Goal: Obtain resource: Download file/media

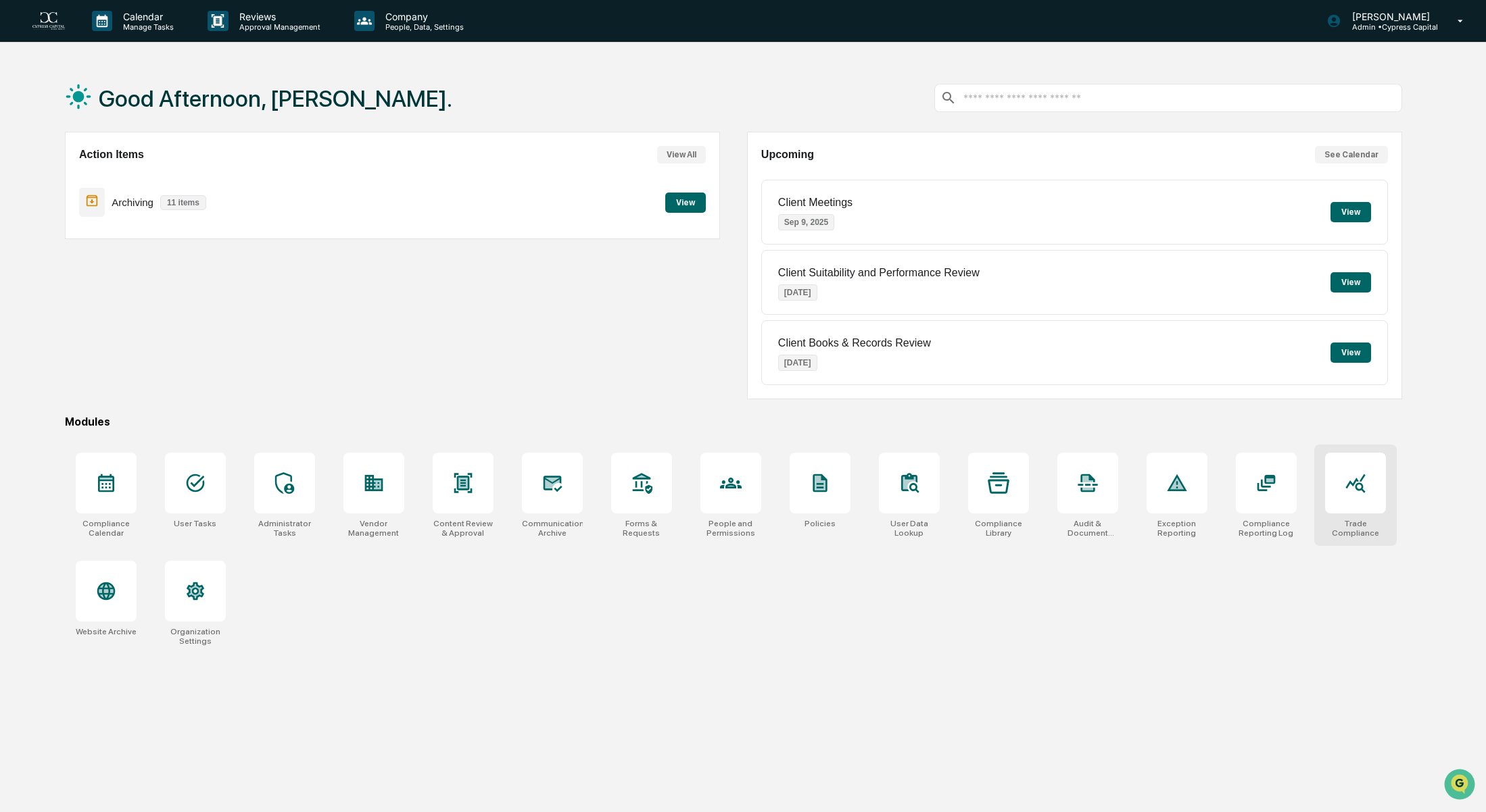
click at [1340, 501] on div at bounding box center [1356, 483] width 61 height 61
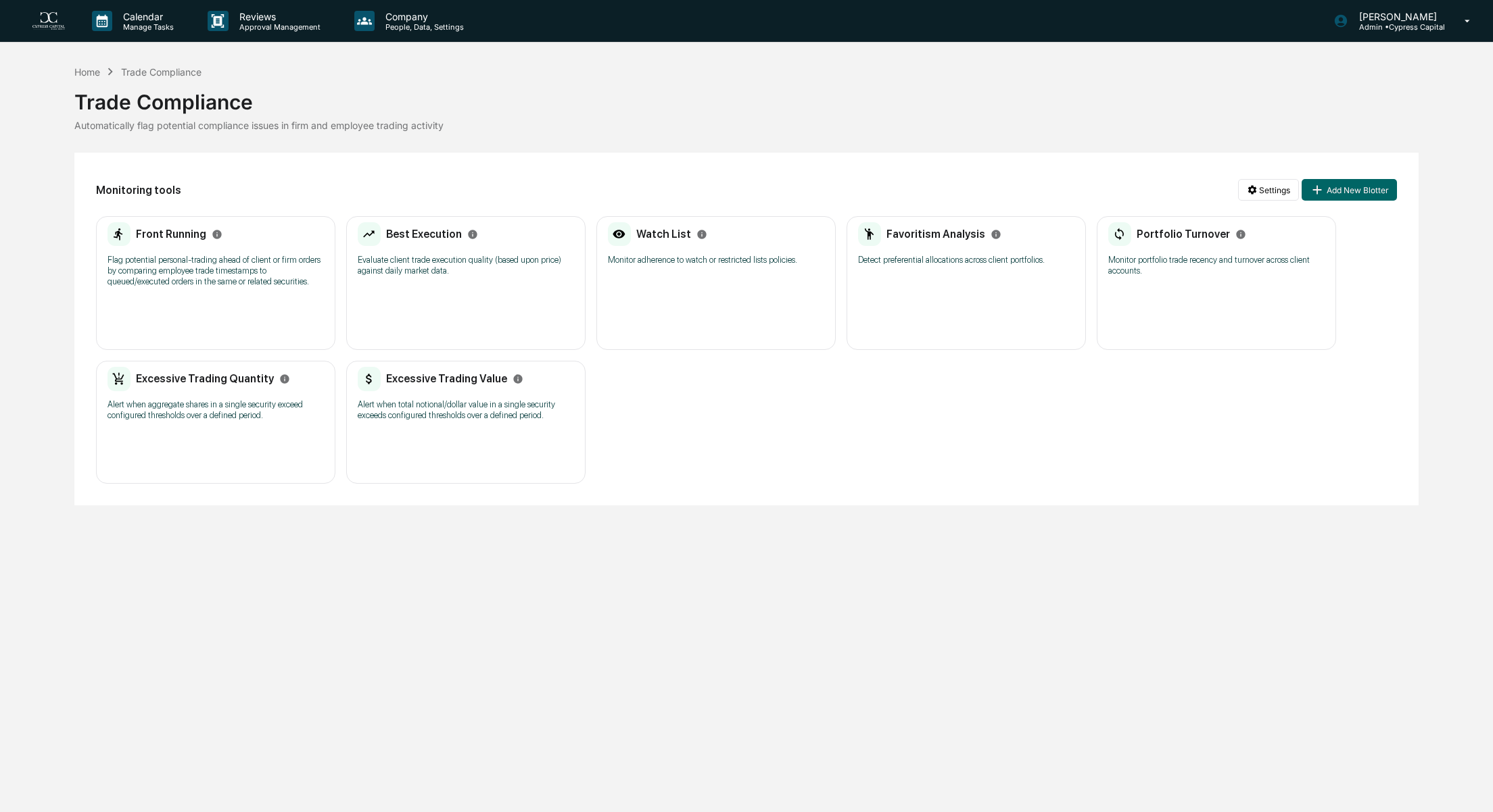
click at [201, 274] on p "Flag potential personal-trading ahead of client or firm orders by comparing emp…" at bounding box center [215, 270] width 216 height 32
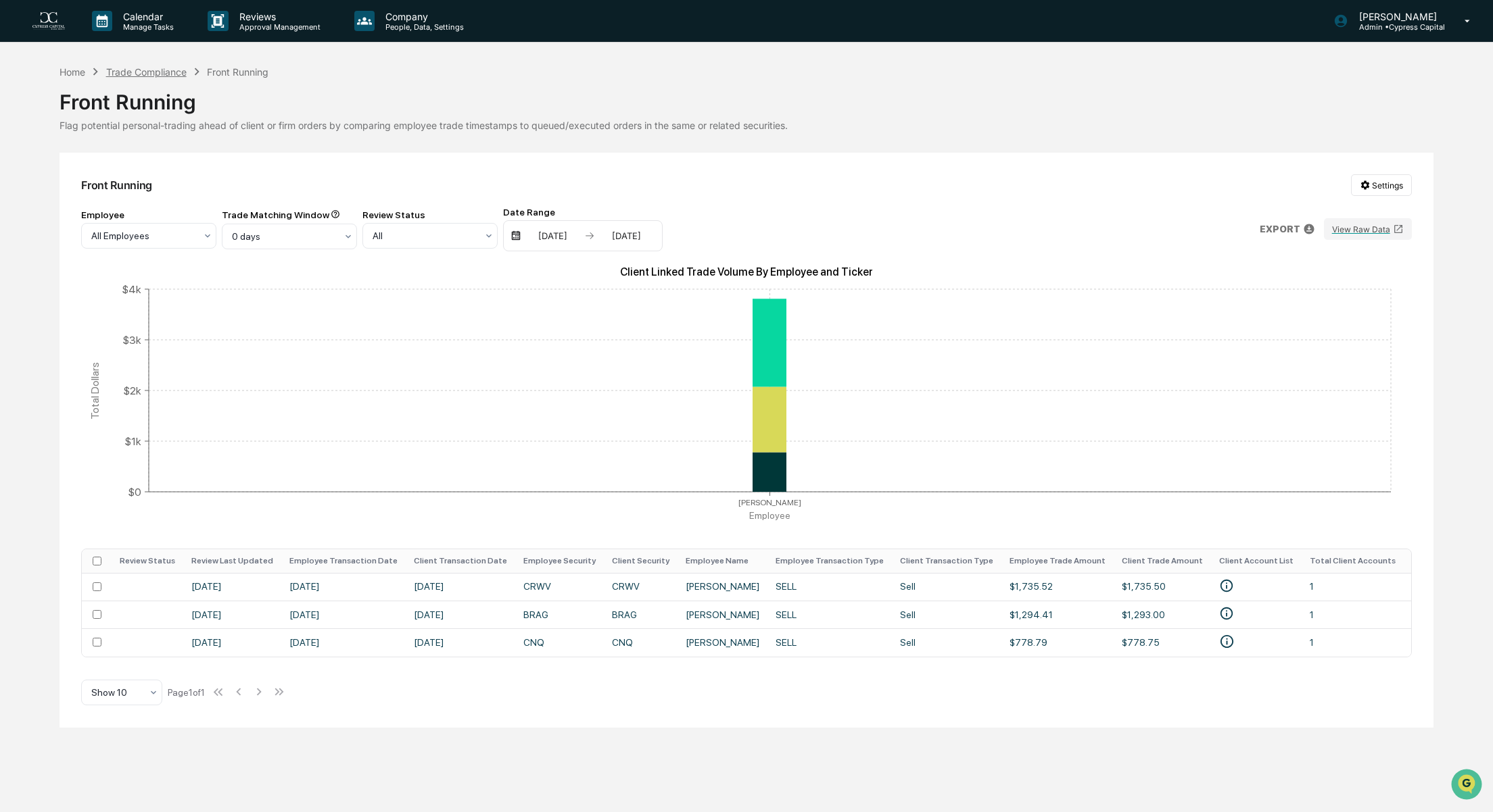
click at [165, 68] on div "Trade Compliance" at bounding box center [146, 72] width 81 height 12
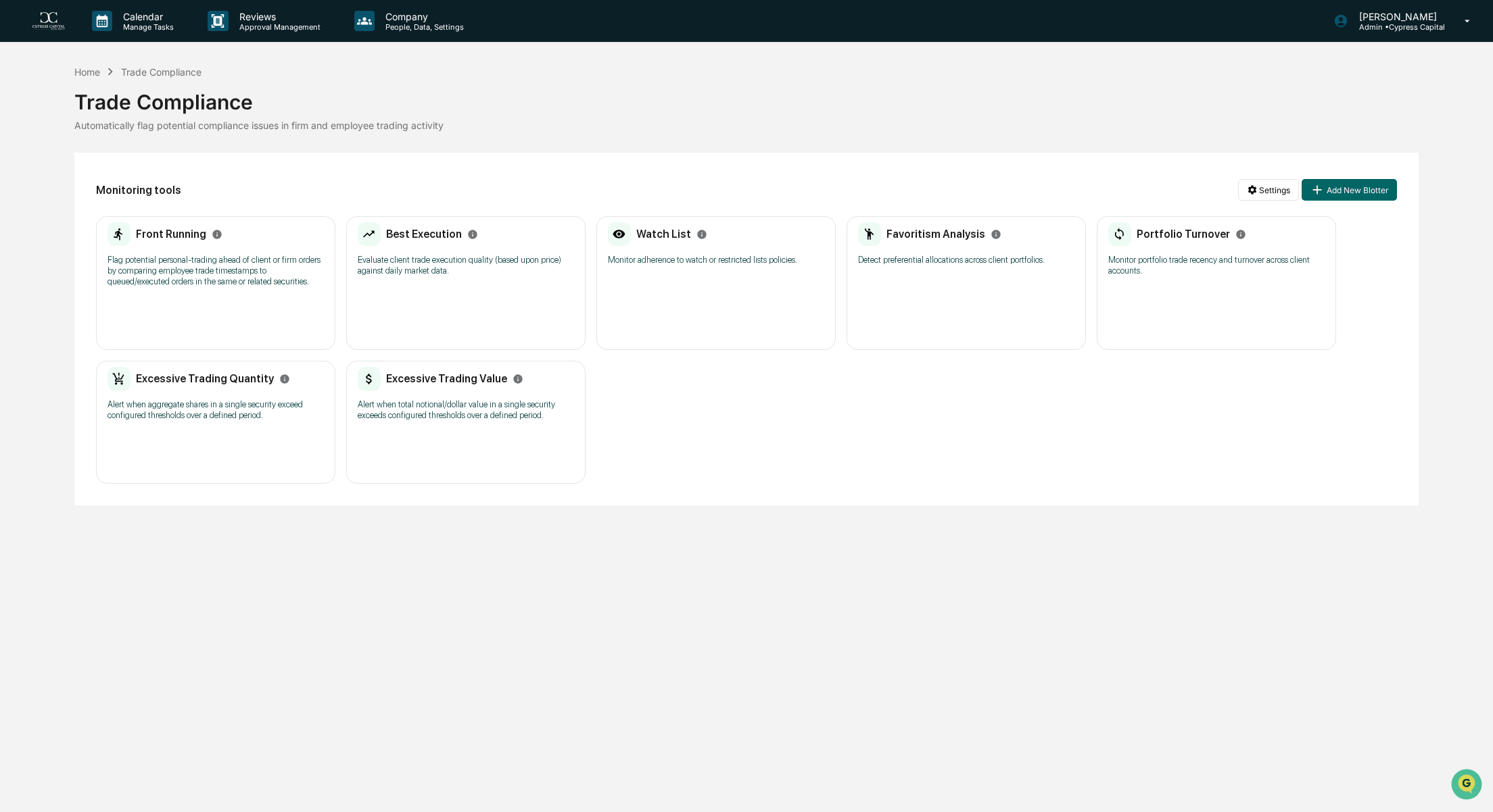
click at [480, 282] on div "Best Execution Evaluate client trade execution quality (based upon price) again…" at bounding box center [466, 254] width 216 height 63
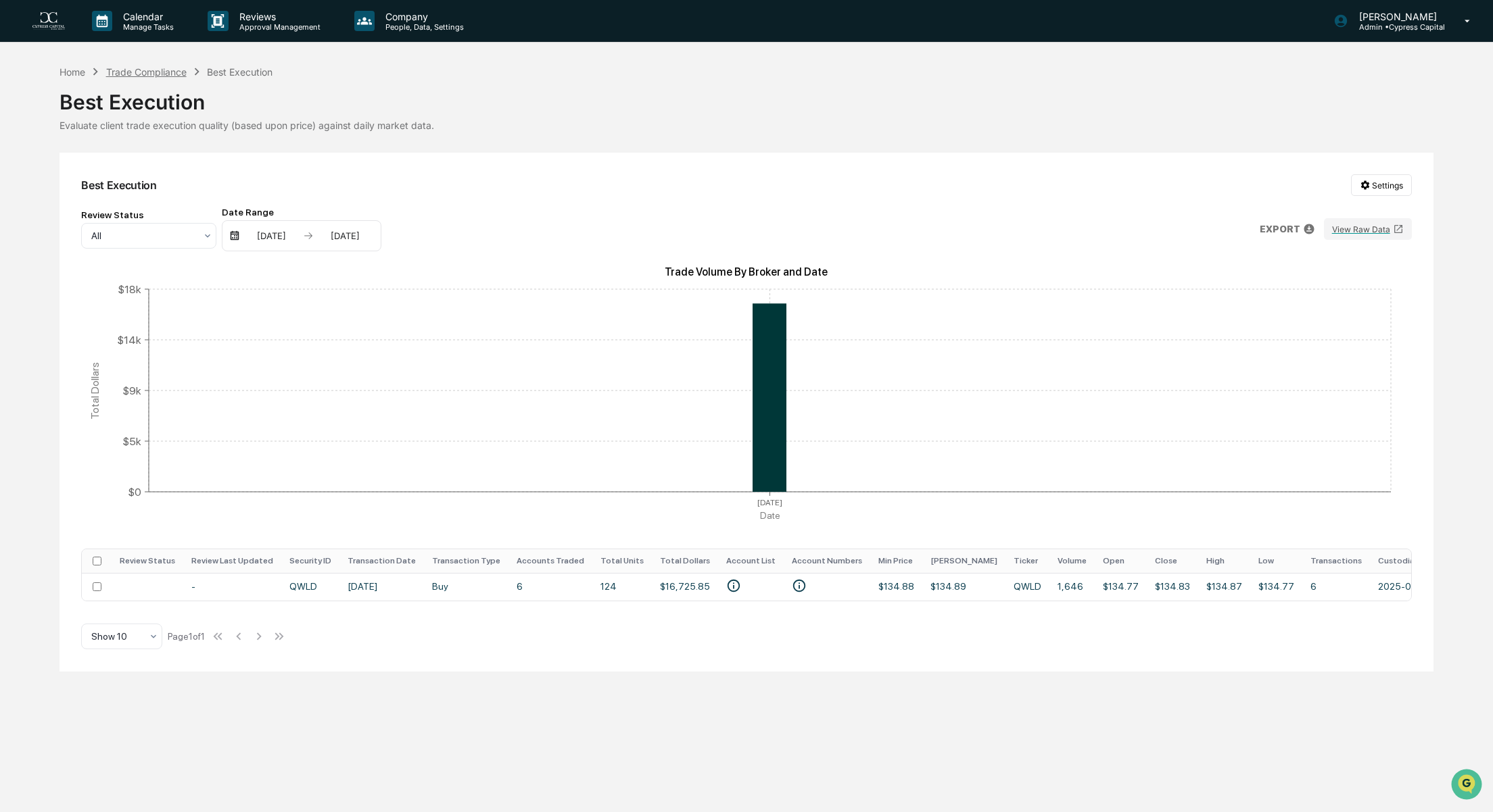
click at [148, 72] on div "Trade Compliance" at bounding box center [146, 72] width 81 height 12
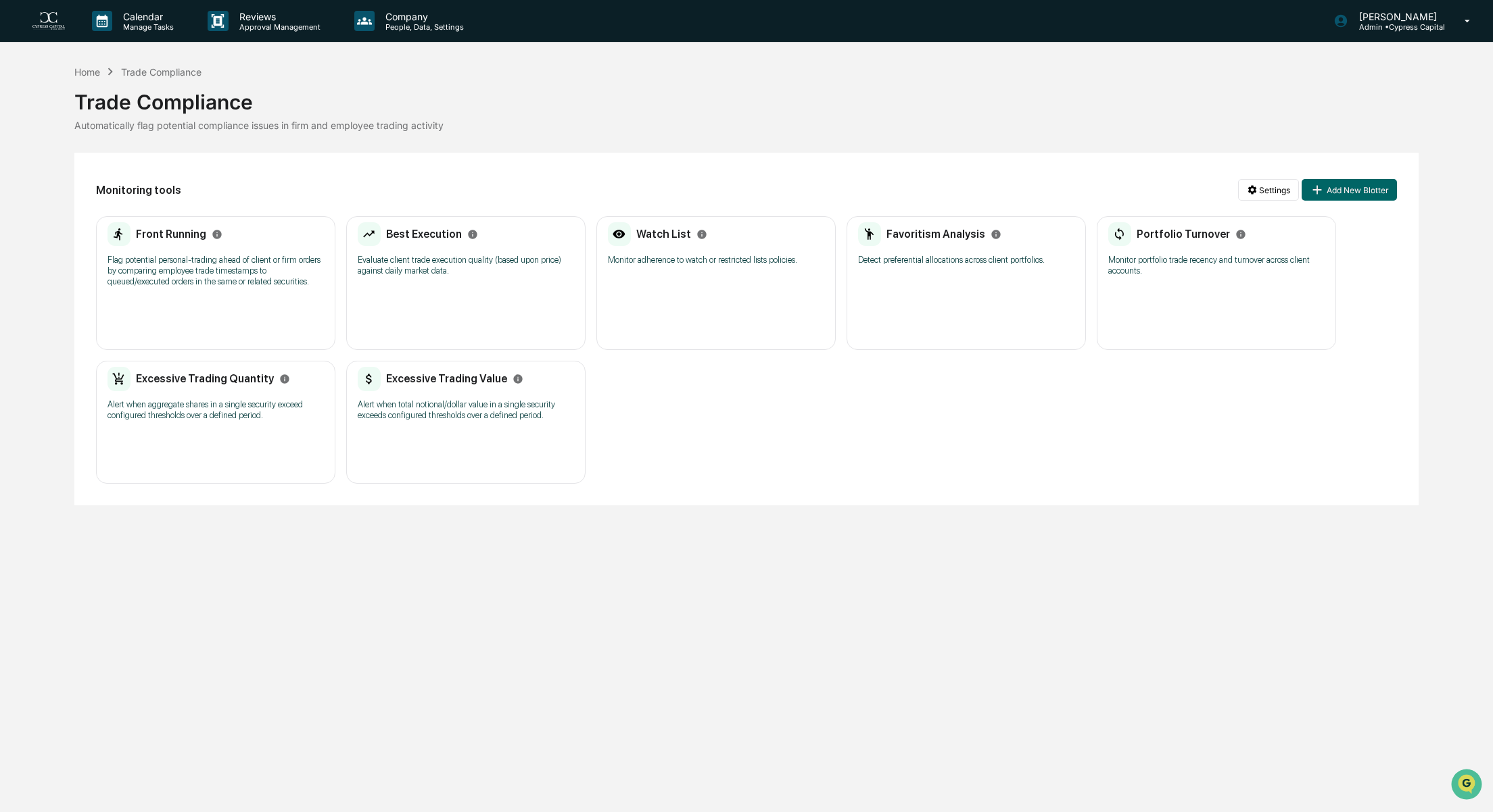
click at [940, 274] on div "Favoritism Analysis Detect preferential allocations across client portfolios." at bounding box center [966, 248] width 216 height 52
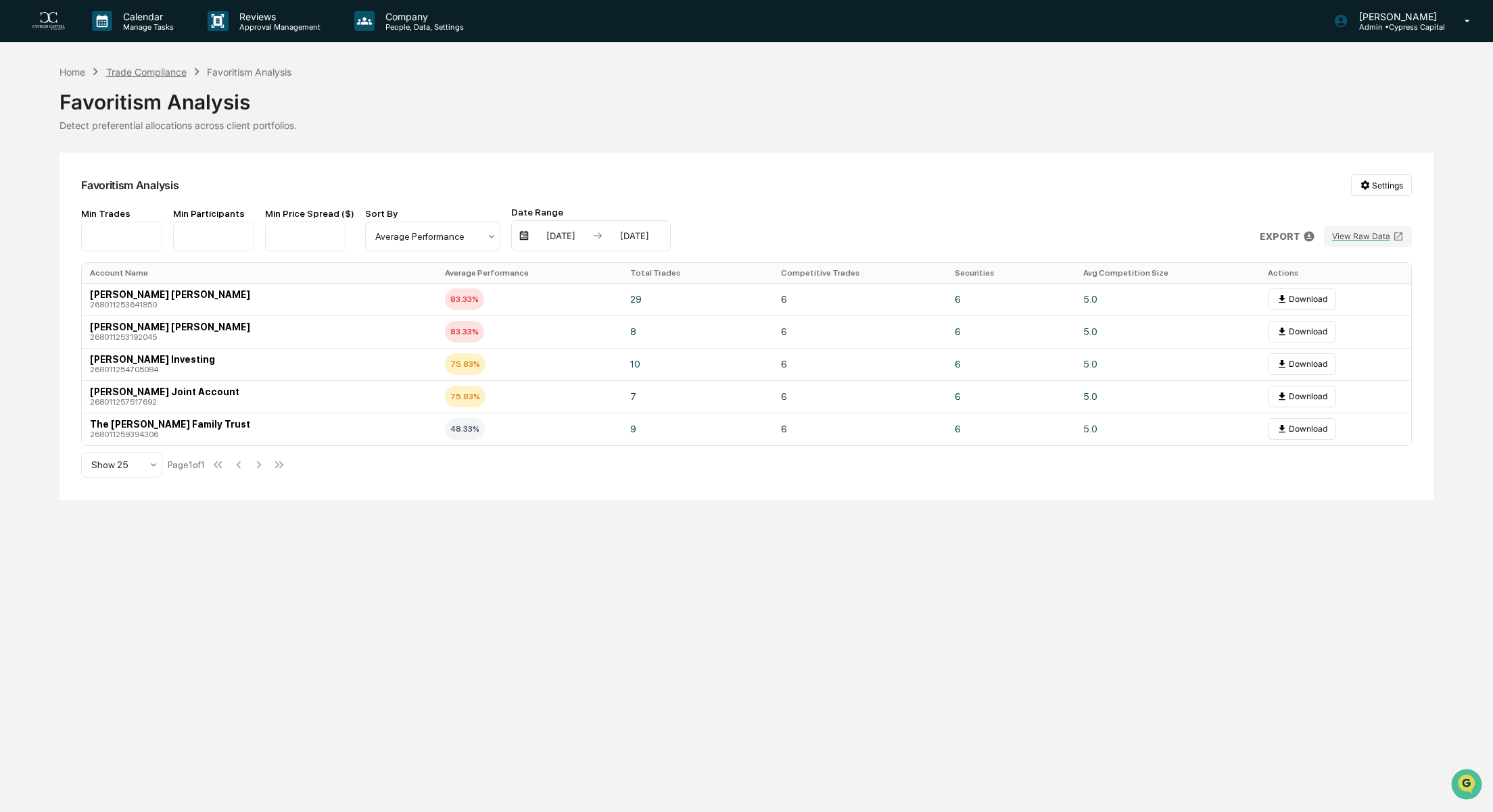
click at [165, 71] on div "Trade Compliance" at bounding box center [146, 72] width 81 height 12
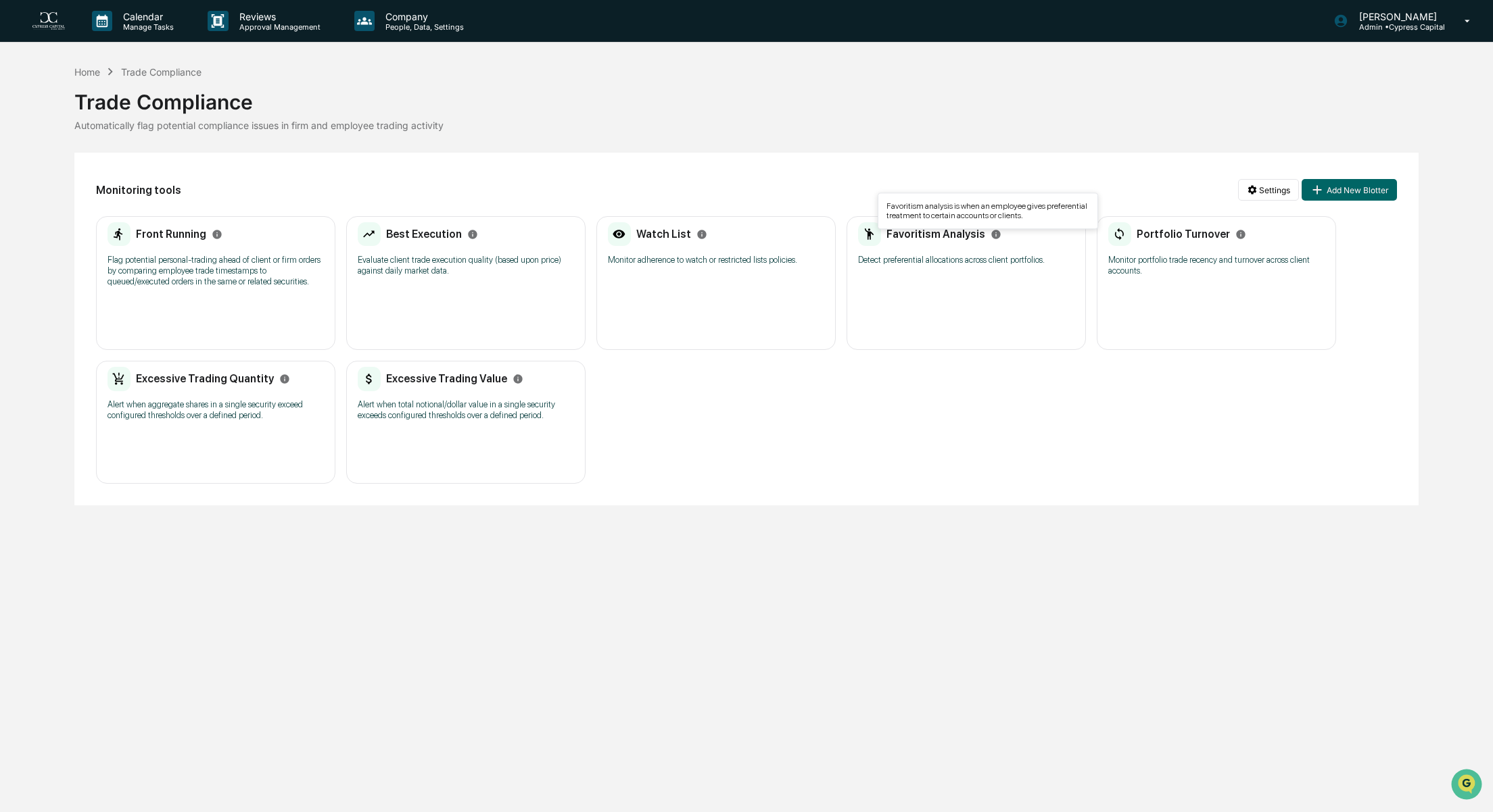
click at [991, 233] on icon "Info" at bounding box center [995, 233] width 9 height 9
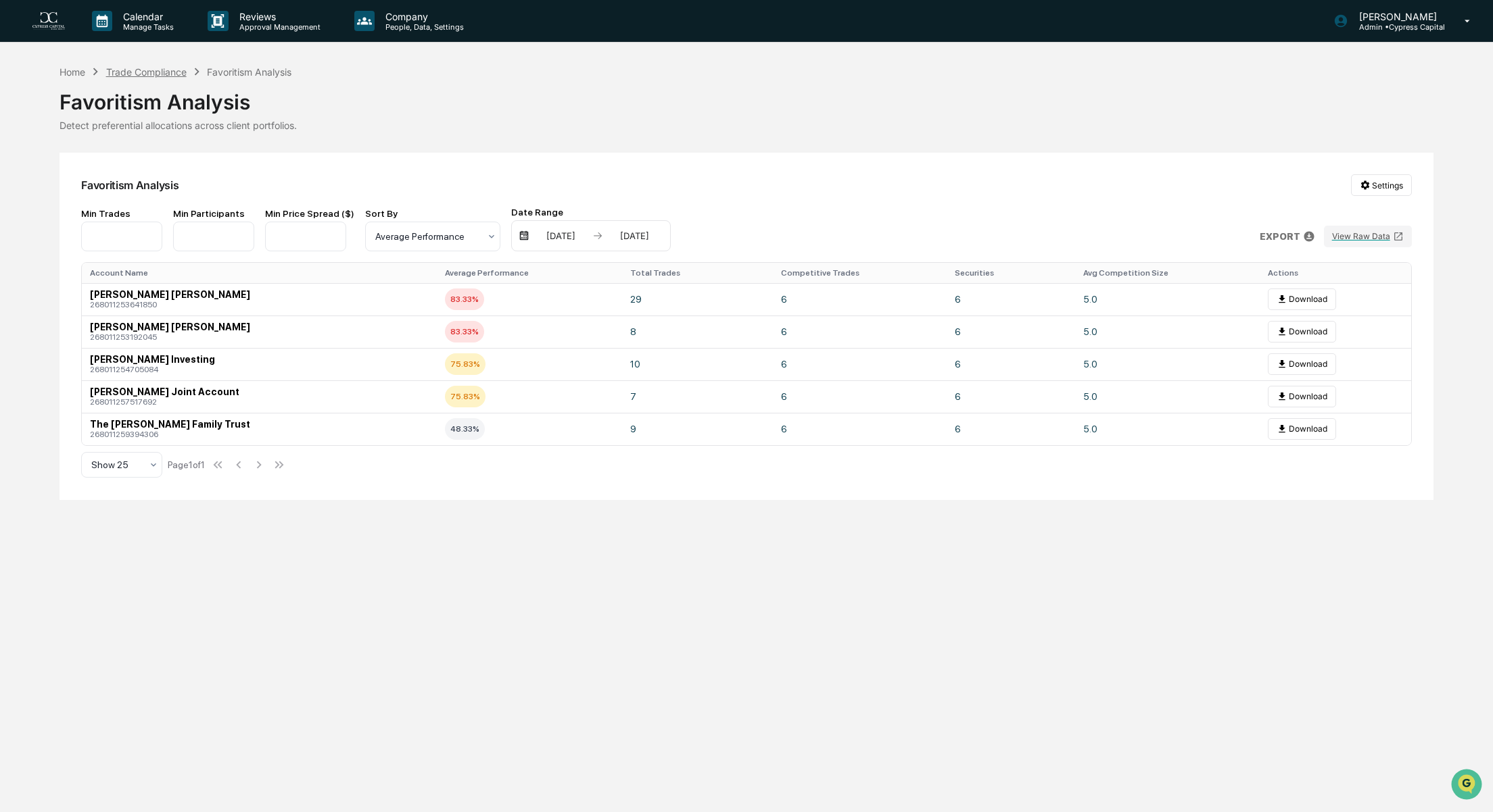
click at [129, 71] on div "Trade Compliance" at bounding box center [146, 72] width 81 height 12
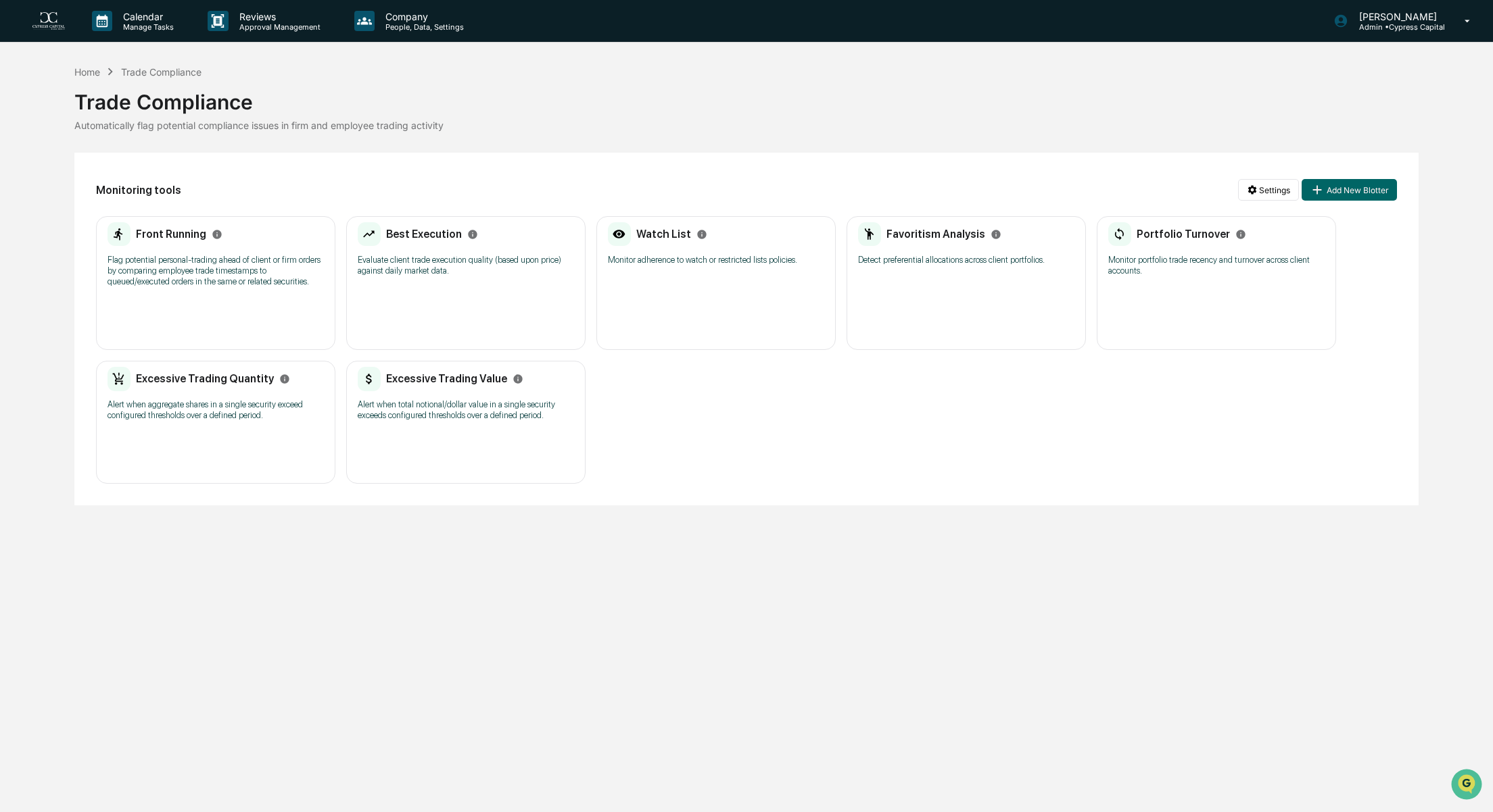
click at [971, 259] on p "Detect preferential allocations across client portfolios." at bounding box center [966, 260] width 216 height 11
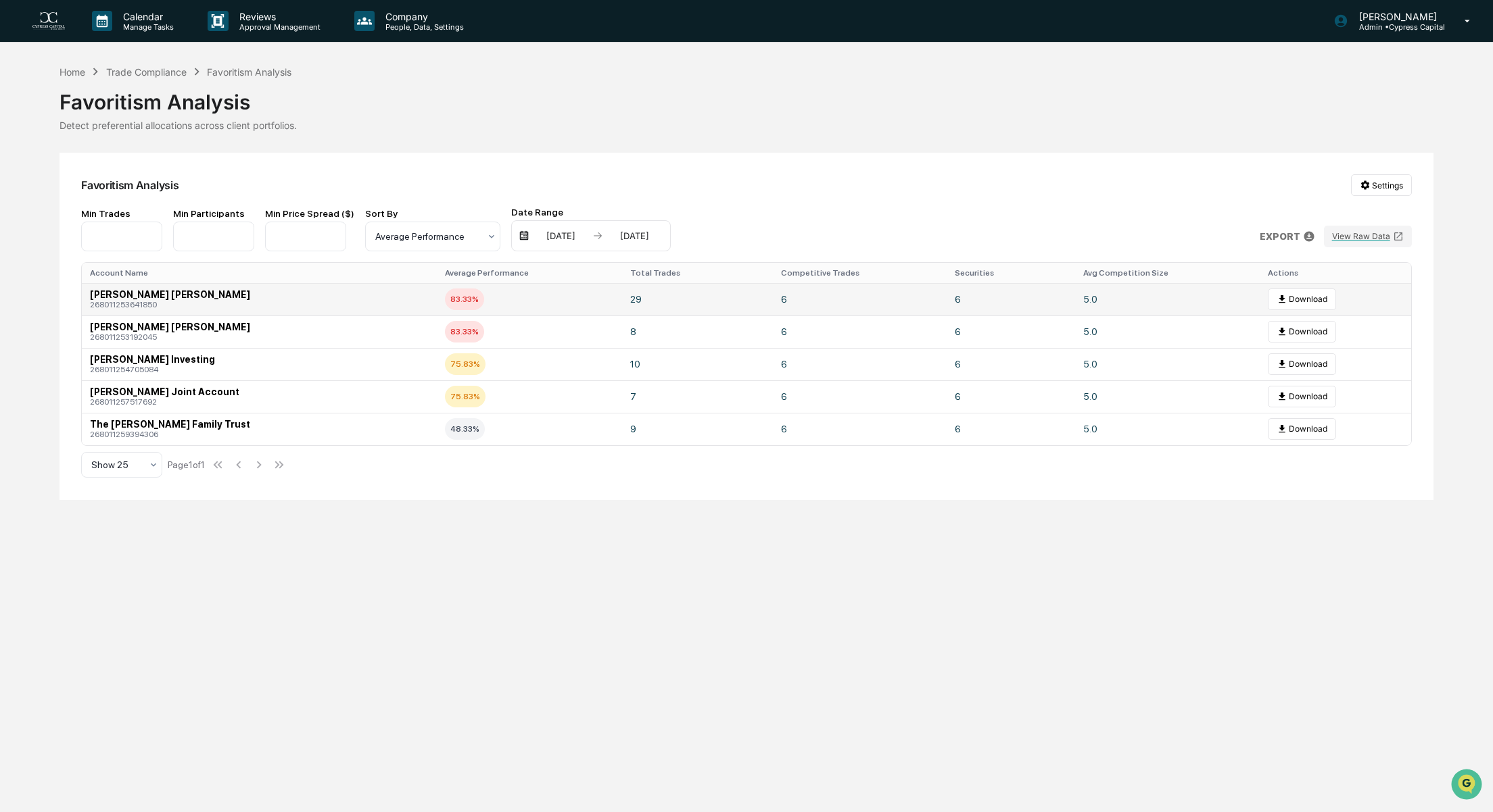
click at [152, 296] on span "[PERSON_NAME] [PERSON_NAME]" at bounding box center [170, 294] width 161 height 11
click at [465, 299] on span "83.33%" at bounding box center [465, 300] width 39 height 22
click at [136, 302] on span "268011253641850" at bounding box center [123, 305] width 67 height 9
click at [1309, 297] on button "Download" at bounding box center [1301, 300] width 68 height 22
click at [593, 244] on div "[DATE] [DATE]" at bounding box center [591, 236] width 160 height 31
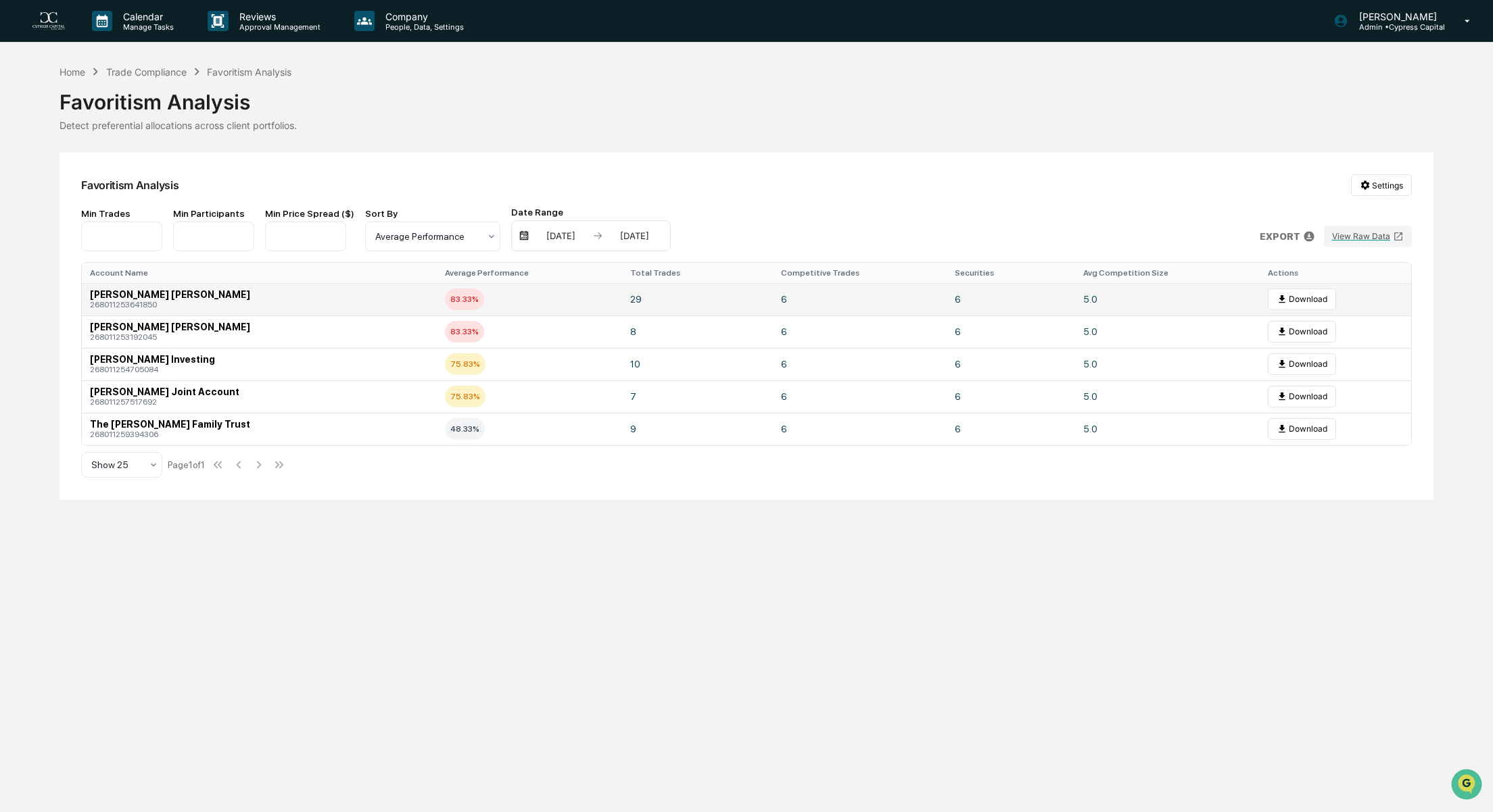
click at [565, 242] on div "[DATE] [DATE]" at bounding box center [591, 236] width 160 height 31
click at [558, 239] on div "[DATE]" at bounding box center [560, 236] width 57 height 11
click at [695, 267] on icon "Previous month" at bounding box center [695, 262] width 15 height 15
click at [555, 318] on button "1" at bounding box center [552, 318] width 24 height 24
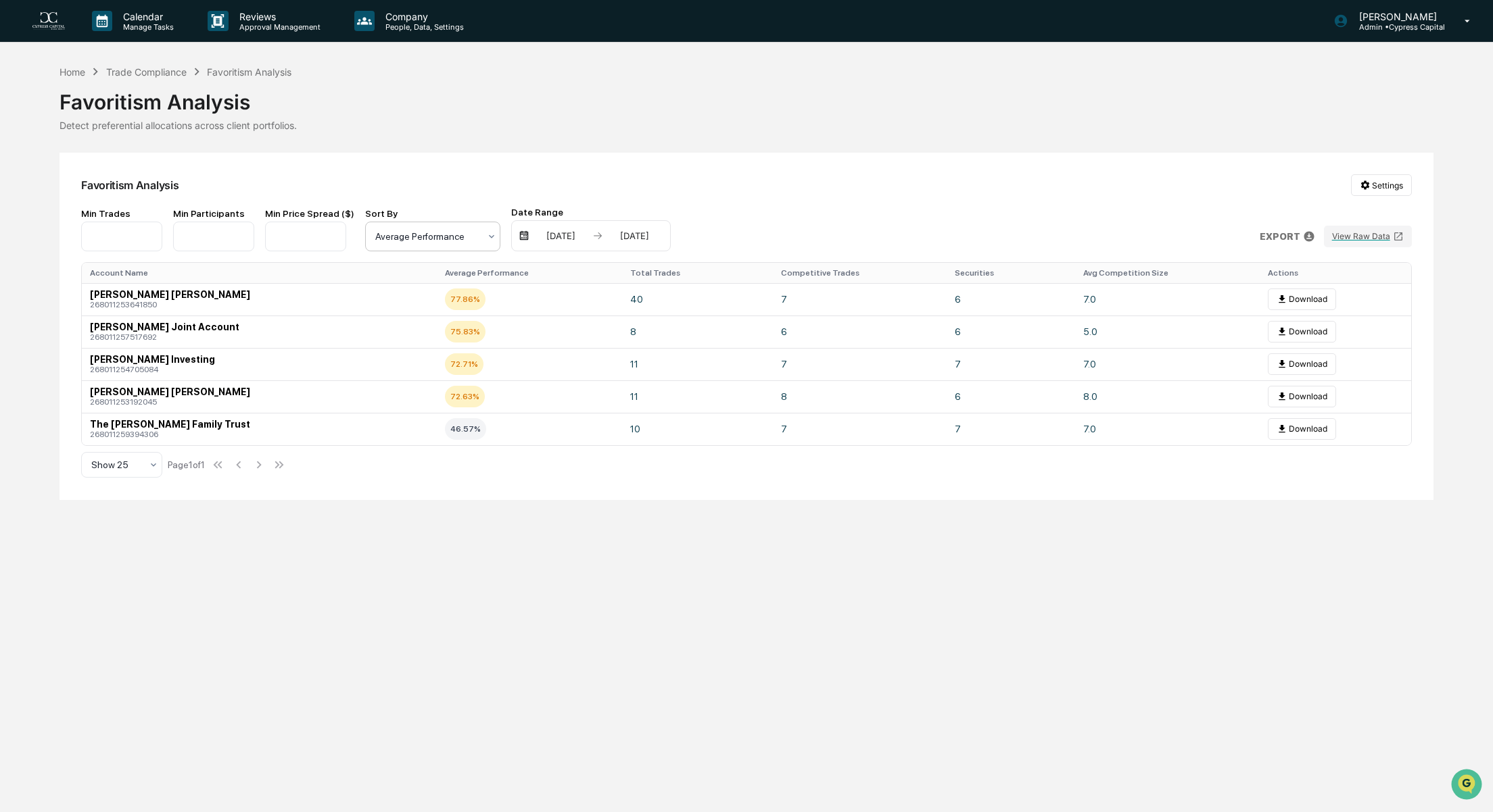
click at [418, 237] on div at bounding box center [427, 236] width 104 height 13
click at [408, 294] on div "Total Trades" at bounding box center [426, 298] width 134 height 27
click at [428, 237] on div at bounding box center [427, 236] width 104 height 13
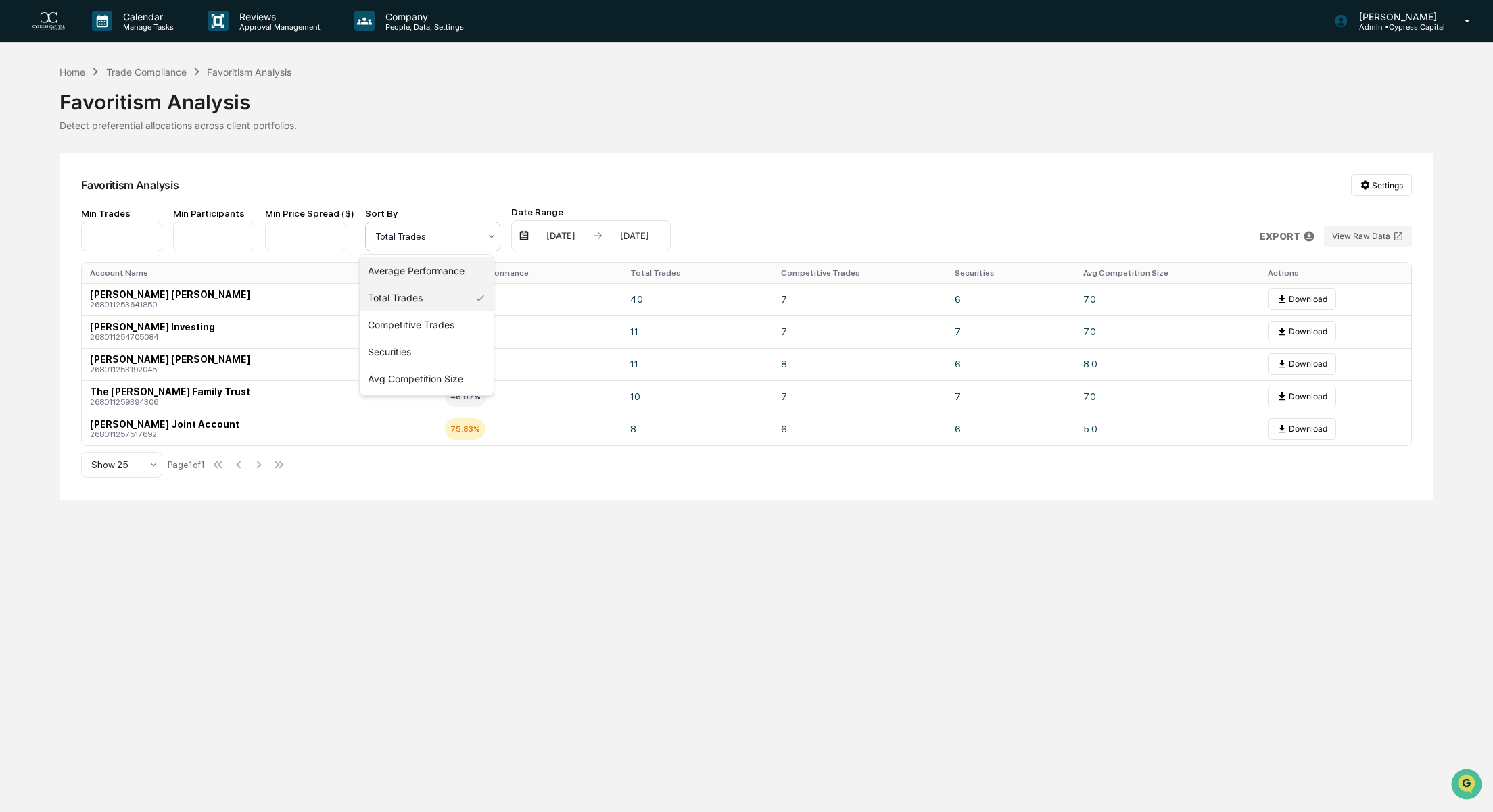
click at [420, 268] on div "Average Performance" at bounding box center [426, 271] width 134 height 27
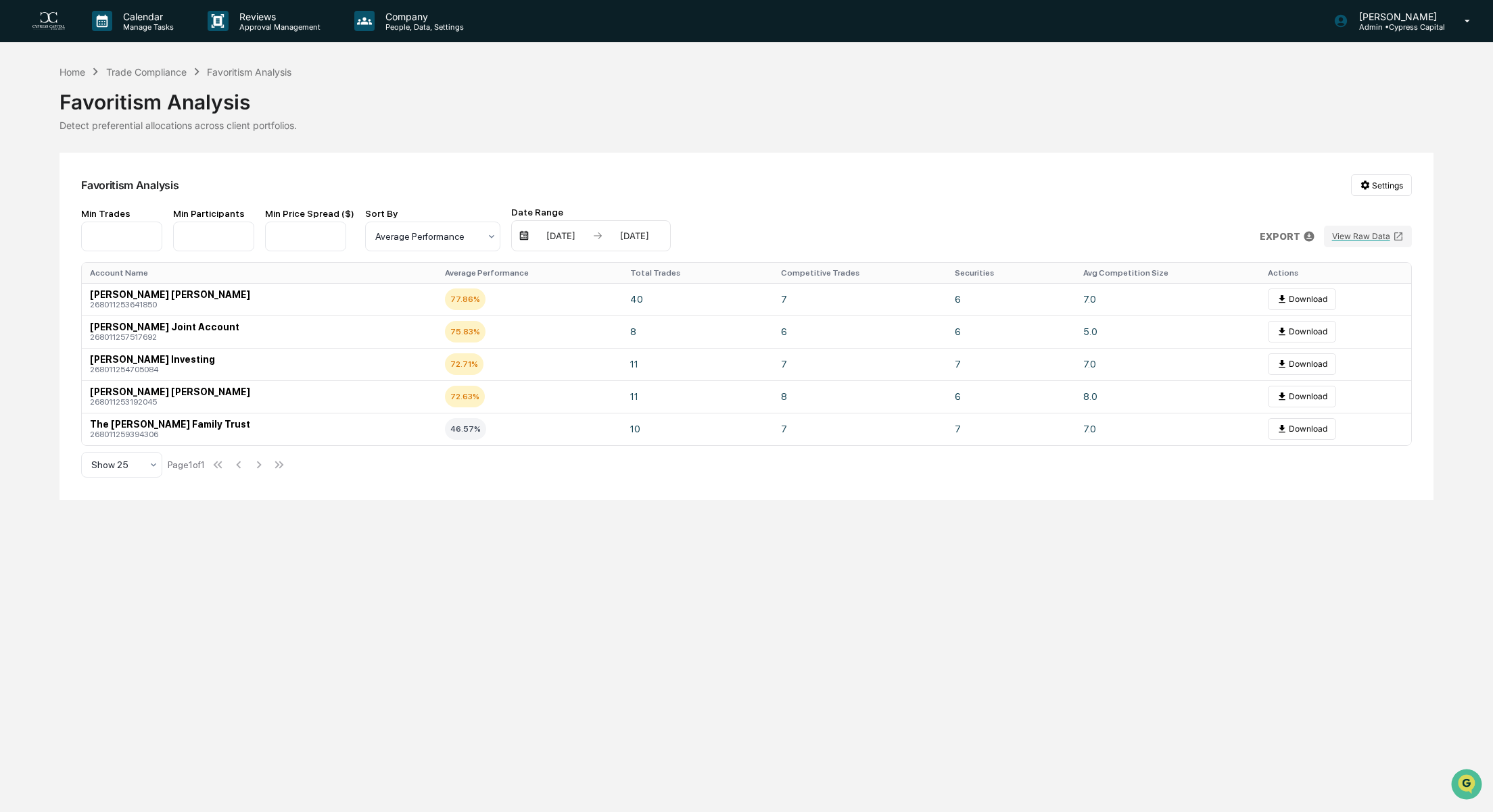
click at [170, 63] on div "Calendar Manage Tasks Reviews Approval Management Company People, Data, Setting…" at bounding box center [746, 406] width 1493 height 812
click at [168, 70] on div "Trade Compliance" at bounding box center [146, 72] width 81 height 12
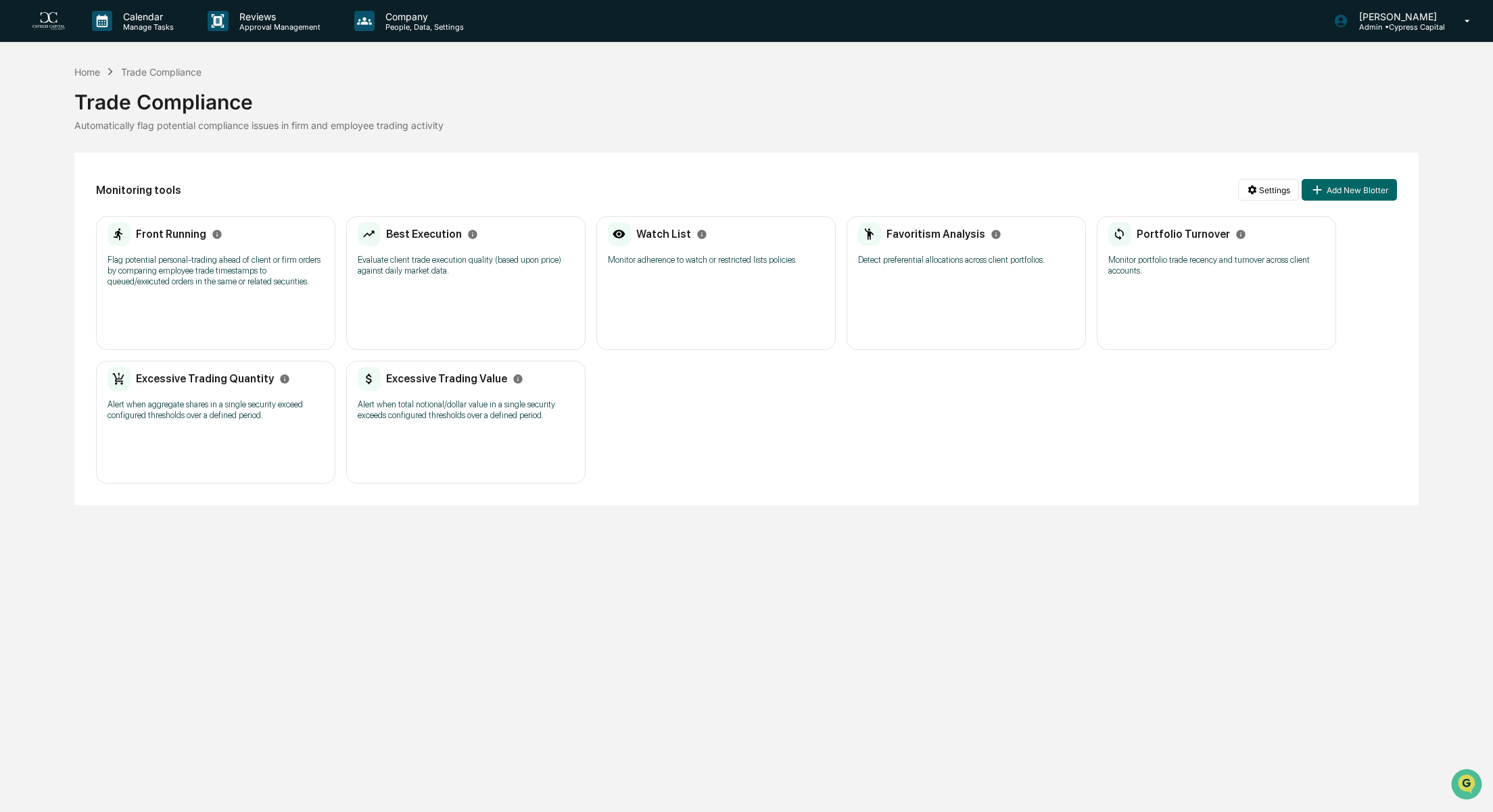
click at [224, 435] on div "Excessive Trading Quantity Alert when aggregate shares in a single security exc…" at bounding box center [216, 422] width 240 height 123
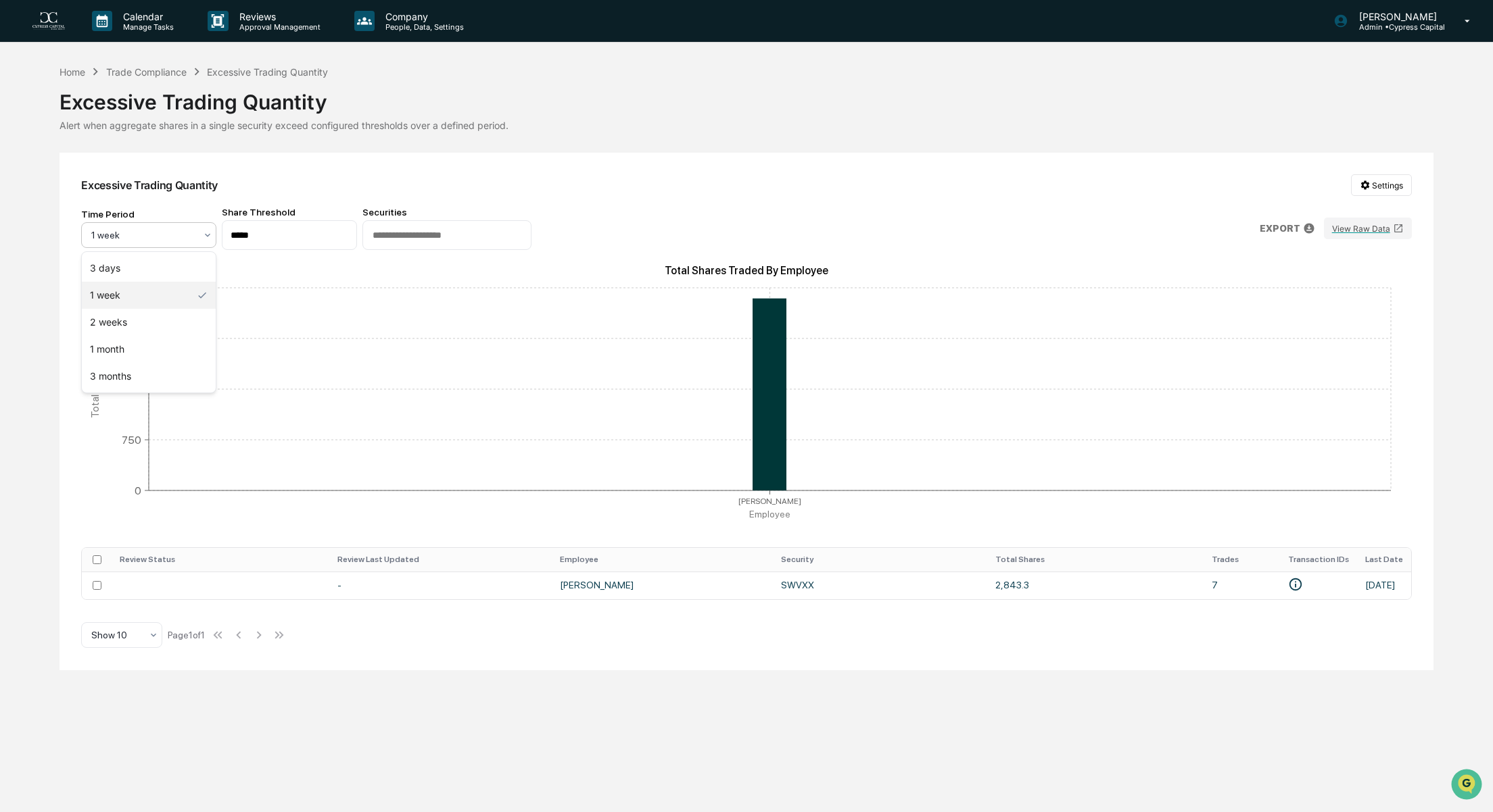
click at [177, 244] on div "1 week" at bounding box center [143, 235] width 117 height 19
click at [164, 355] on div "1 month" at bounding box center [148, 349] width 134 height 27
